Goal: Find specific page/section: Find specific page/section

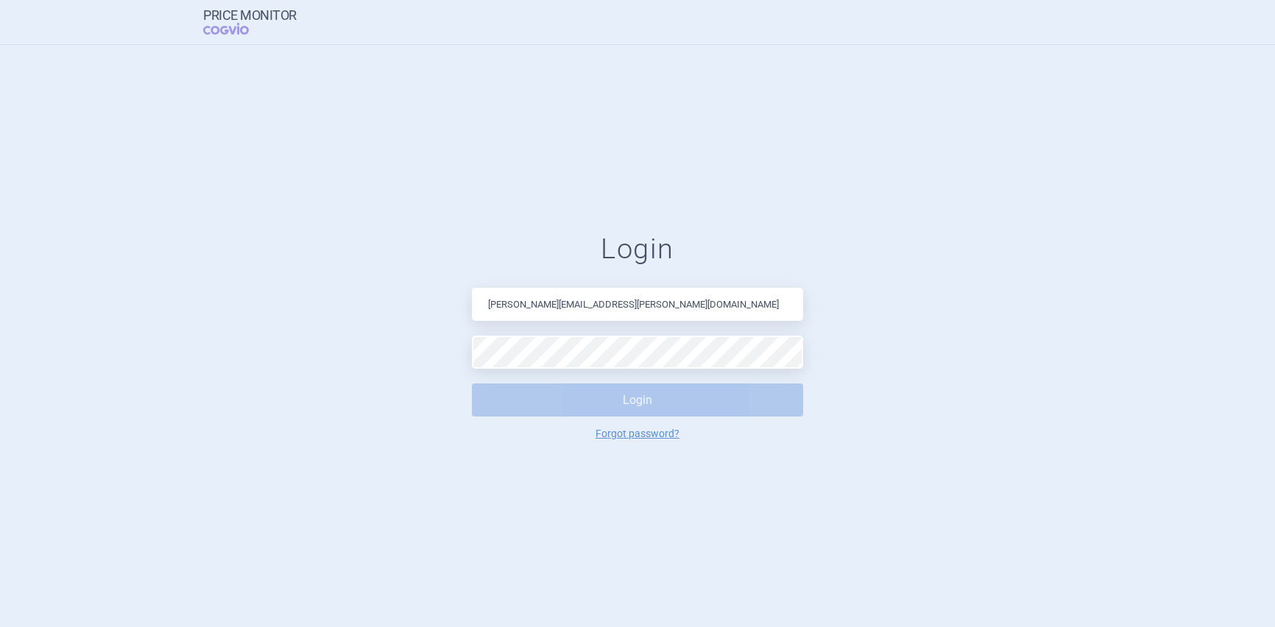
type input "[PERSON_NAME][EMAIL_ADDRESS][PERSON_NAME][DOMAIN_NAME]"
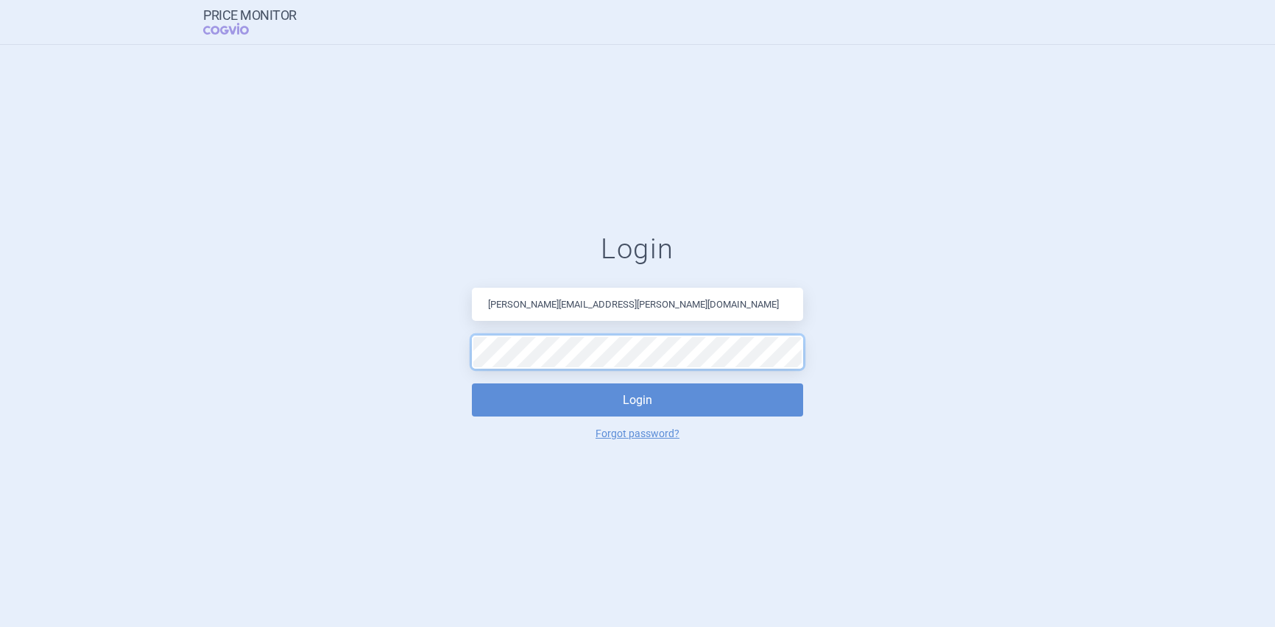
click at [472, 384] on button "Login" at bounding box center [637, 400] width 331 height 33
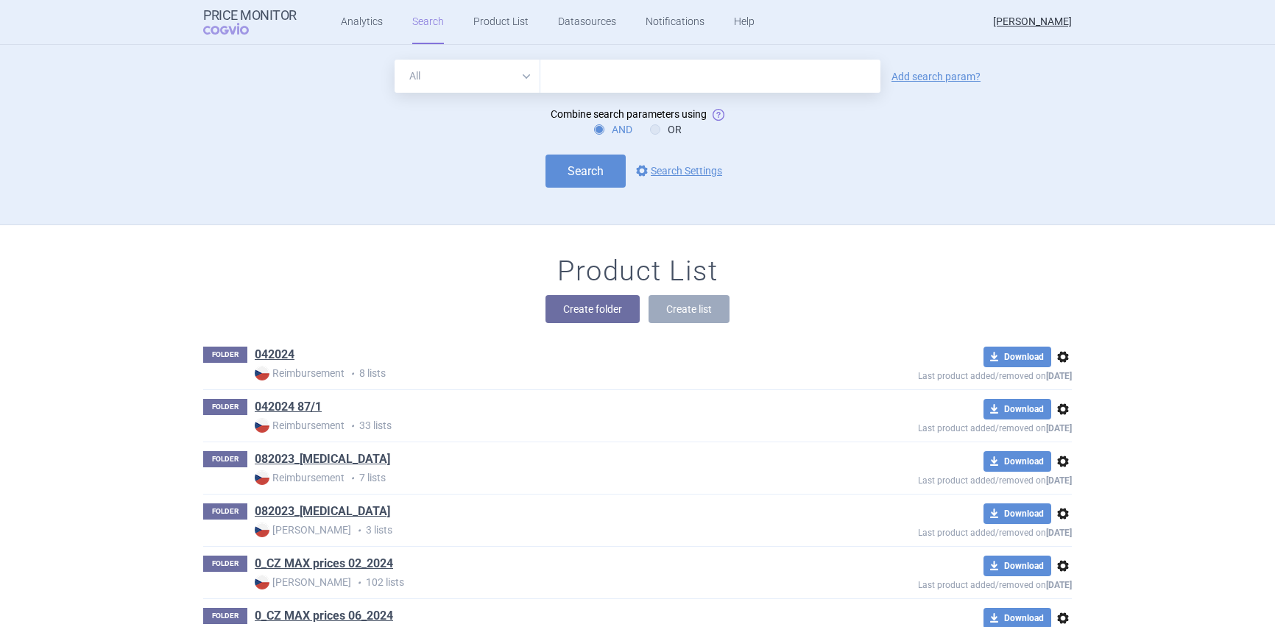
click at [587, 77] on input "text" at bounding box center [711, 76] width 340 height 33
type input "leqvio"
click button "Search" at bounding box center [586, 171] width 80 height 33
